Goal: Information Seeking & Learning: Understand process/instructions

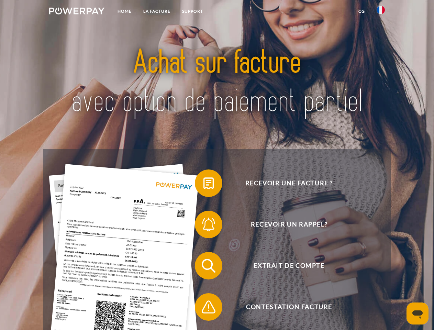
click at [77, 12] on img at bounding box center [76, 11] width 55 height 7
click at [381, 12] on img at bounding box center [380, 10] width 8 height 8
click at [361, 11] on link "CG" at bounding box center [361, 11] width 18 height 12
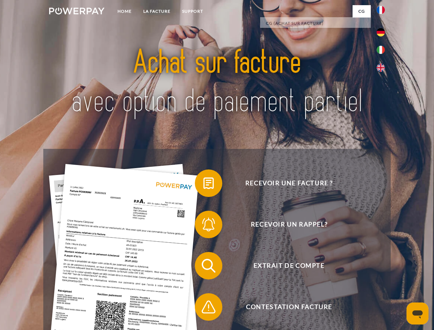
click at [203, 184] on span at bounding box center [198, 183] width 34 height 34
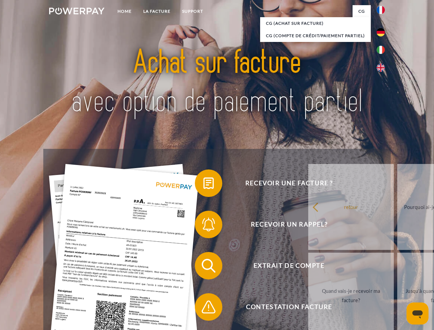
click at [203, 226] on span at bounding box center [198, 224] width 34 height 34
click at [397, 267] on link "Jusqu'à quand dois-je payer ma facture?" at bounding box center [440, 295] width 86 height 86
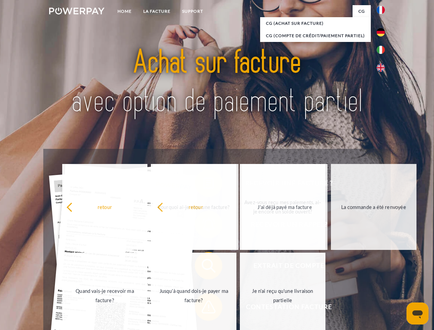
click at [203, 308] on span at bounding box center [198, 307] width 34 height 34
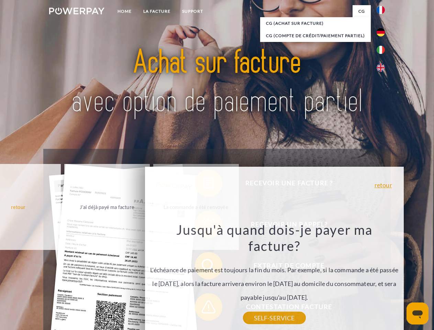
click at [417, 313] on icon "Ouvrir la fenêtre de messagerie" at bounding box center [417, 314] width 10 height 8
